Goal: Information Seeking & Learning: Learn about a topic

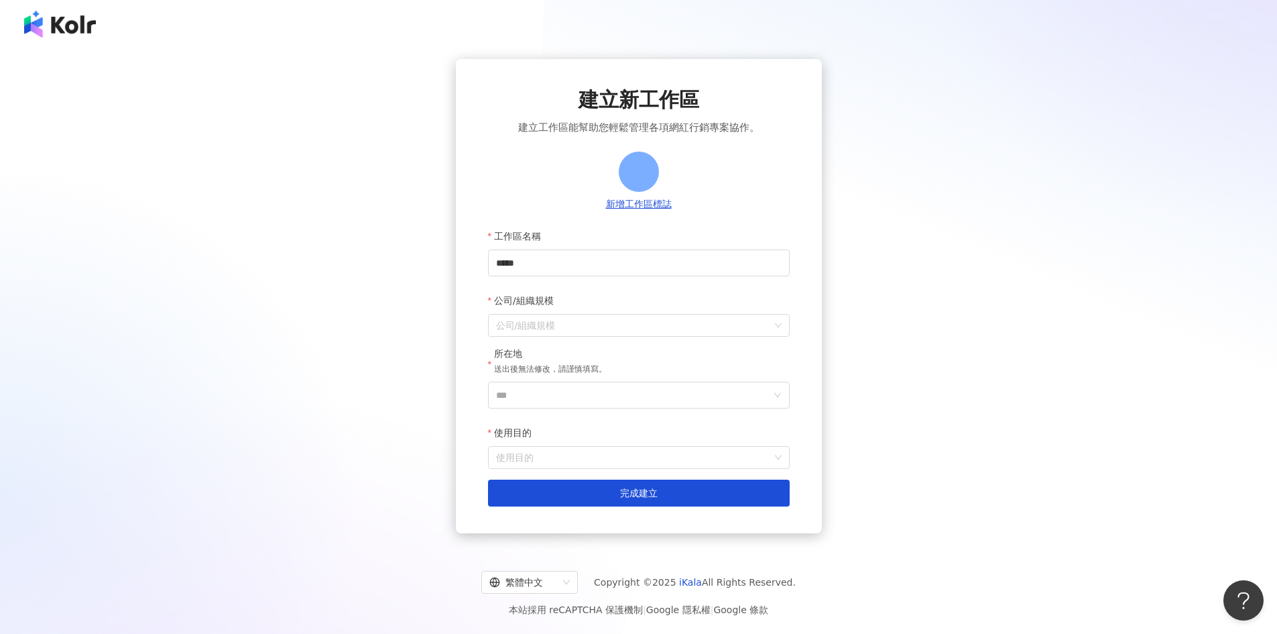
drag, startPoint x: 58, startPoint y: 26, endPoint x: 1026, endPoint y: 97, distance: 970.9
click at [58, 26] on img at bounding box center [60, 24] width 72 height 27
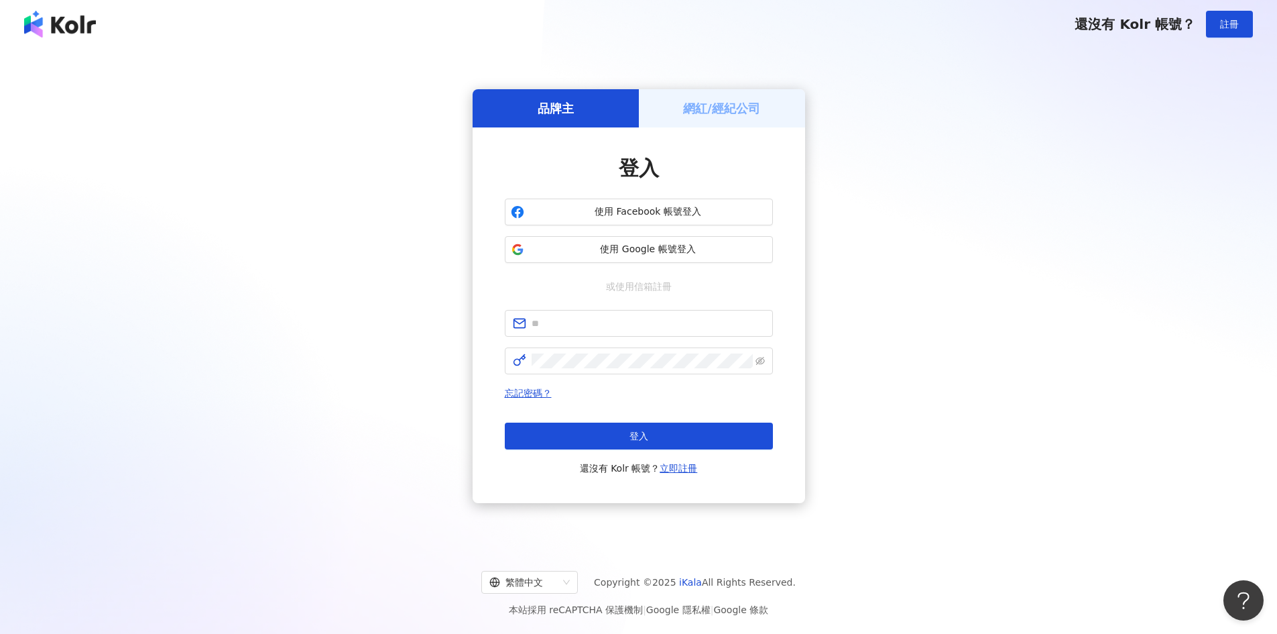
click at [76, 26] on img at bounding box center [60, 24] width 72 height 27
click at [950, 329] on div "品牌主 網紅/經紀公司 登入 使用 Facebook 帳號登入 使用 Google 帳號登入 或使用信箱註冊 忘記密碼？ 登入 還沒有 Kolr 帳號？ 立即…" at bounding box center [638, 296] width 1245 height 474
click at [607, 251] on span "使用 Google 帳號登入" at bounding box center [648, 249] width 237 height 13
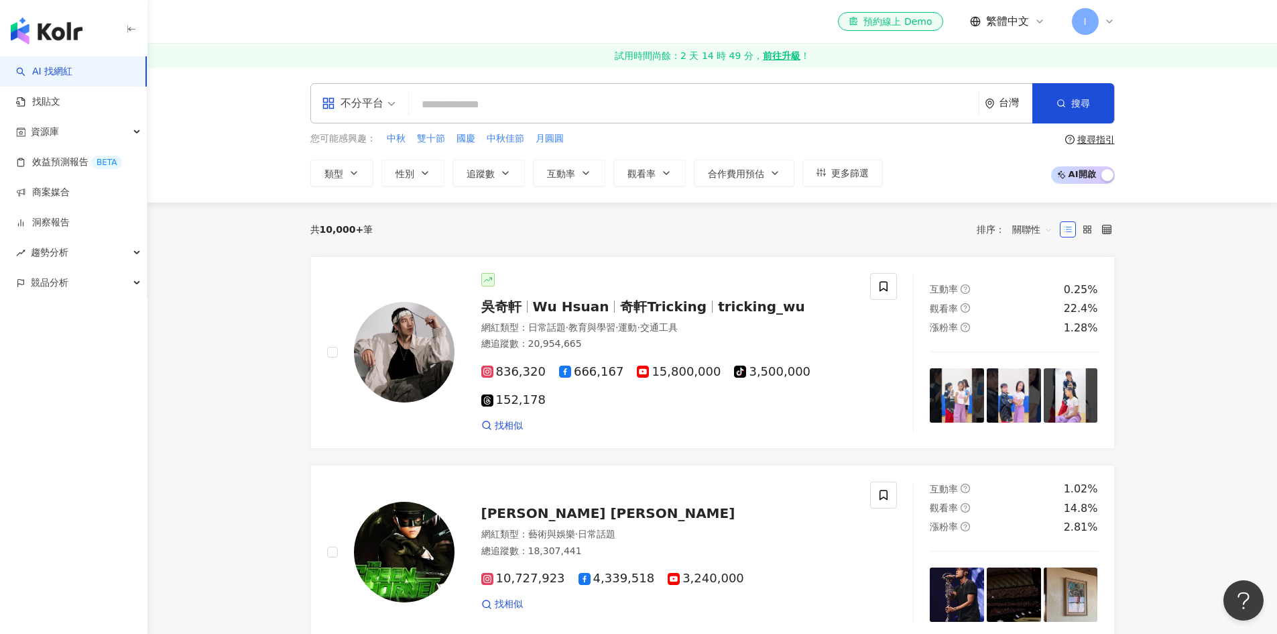
click at [523, 103] on input "search" at bounding box center [693, 104] width 559 height 25
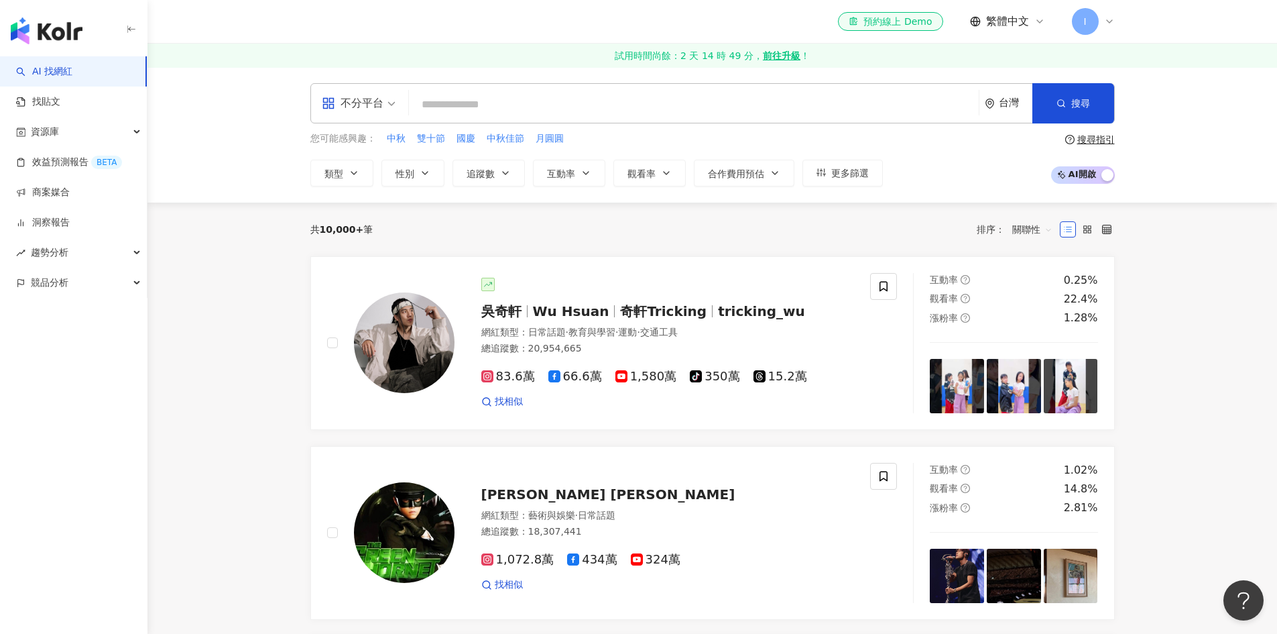
click at [523, 103] on input "search" at bounding box center [693, 104] width 559 height 25
click at [474, 110] on input "search" at bounding box center [693, 104] width 559 height 25
type input "*"
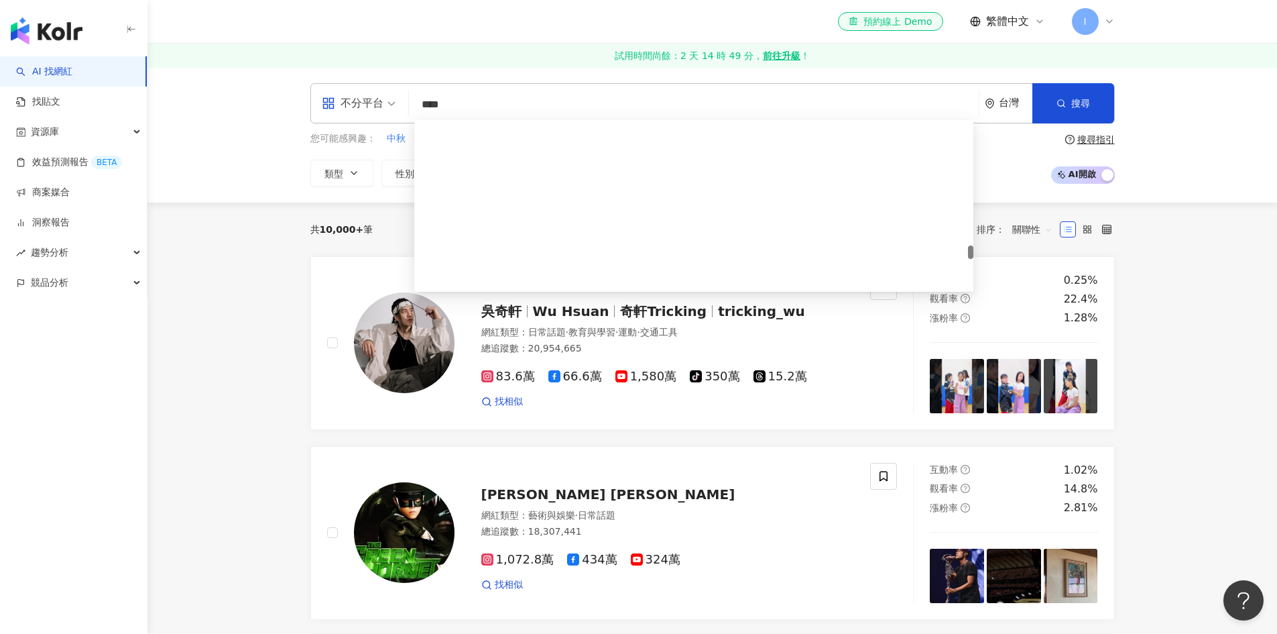
scroll to position [1811, 0]
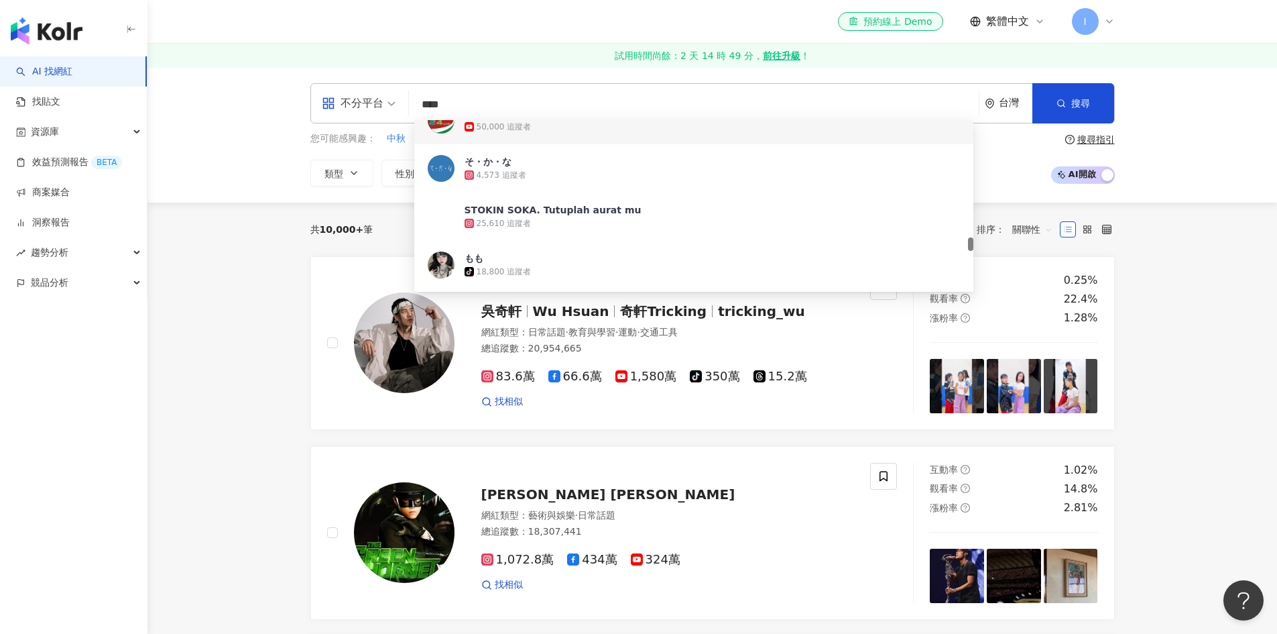
drag, startPoint x: 459, startPoint y: 104, endPoint x: 393, endPoint y: 99, distance: 66.6
click at [393, 99] on div "不分平台 **** 台灣 搜尋 796b930d-15a6-41c2-a08a-2ed42579266b 62a54c4c-3b8a-4b9b-9240-6b…" at bounding box center [712, 103] width 805 height 40
paste input "**"
type input "******"
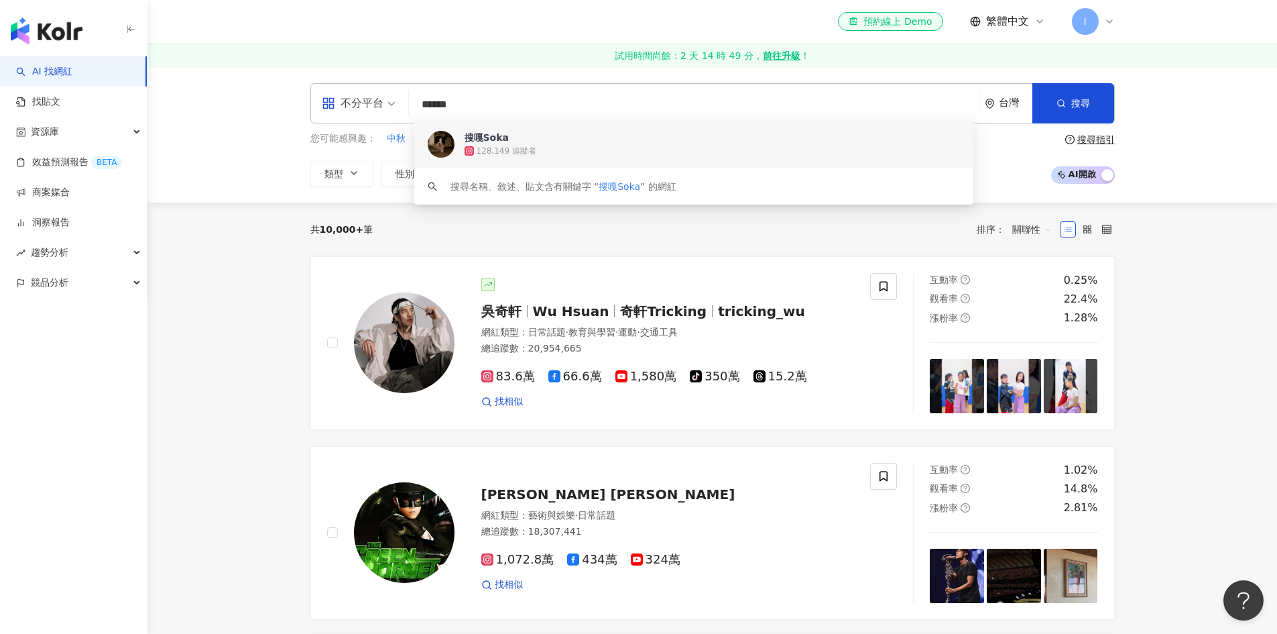
click at [521, 148] on div "128,149 追蹤者" at bounding box center [507, 151] width 60 height 11
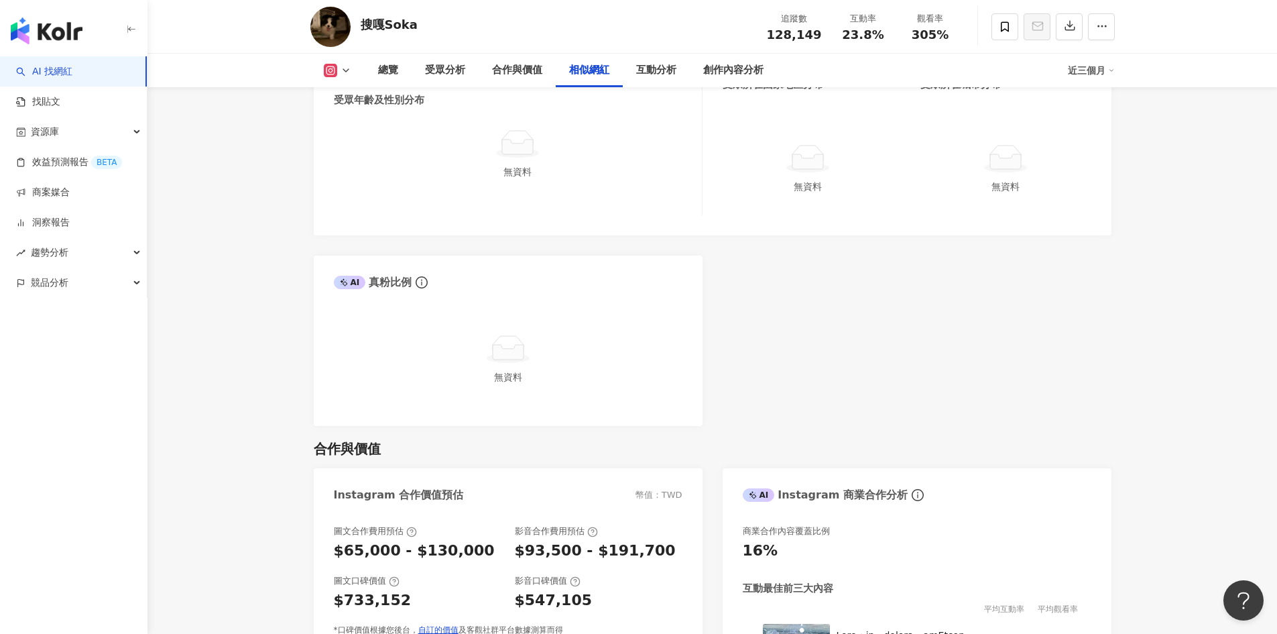
scroll to position [2146, 0]
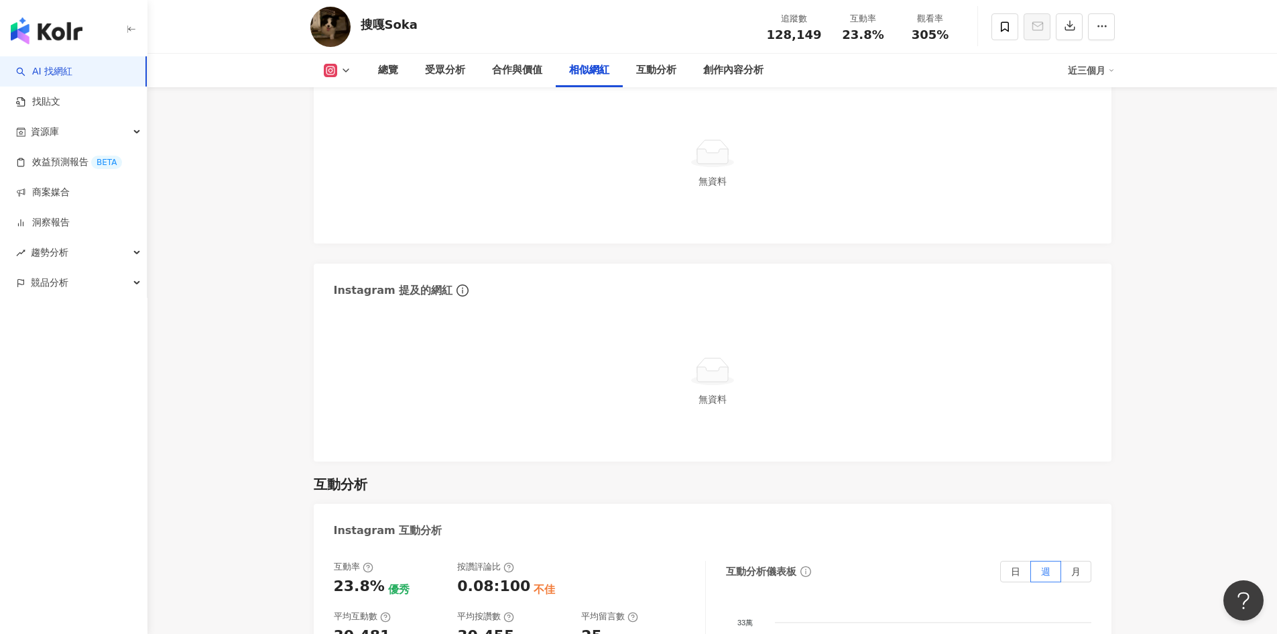
click at [341, 64] on button at bounding box center [337, 70] width 54 height 13
click at [258, 317] on main "12.8萬 搜嘎Soka 追蹤數 128,149 互動率 23.8% 觀看率 305% 總覽 受眾分析 合作與價值 相似網紅 互動分析 創作內容分析 近三個月…" at bounding box center [713, 377] width 1130 height 4911
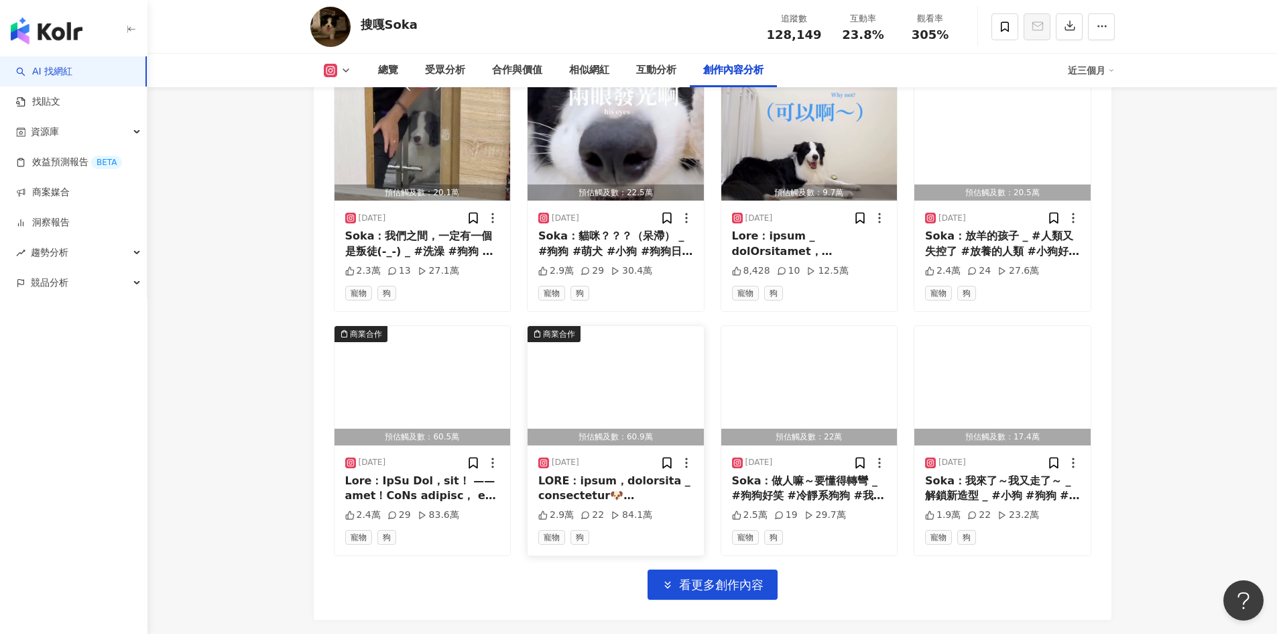
scroll to position [4483, 0]
